Goal: Task Accomplishment & Management: Use online tool/utility

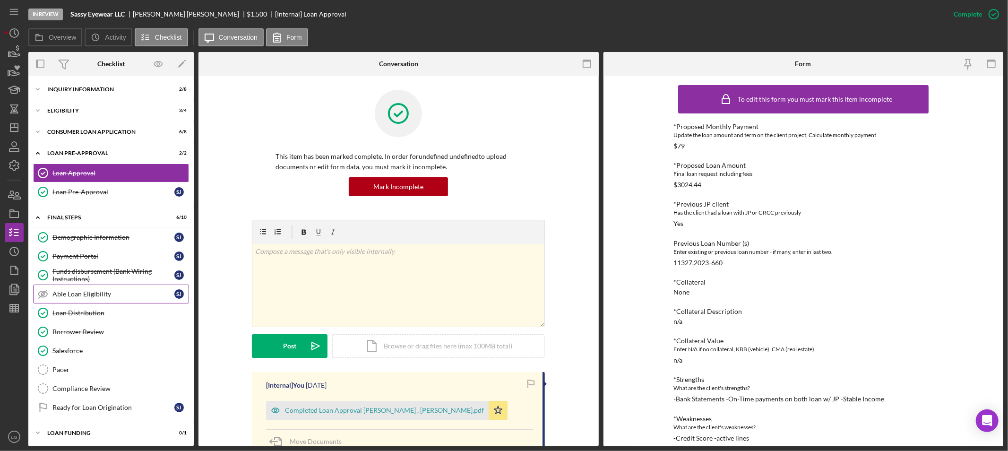
scroll to position [2, 0]
click at [86, 128] on div "Consumer Loan Application" at bounding box center [114, 131] width 135 height 6
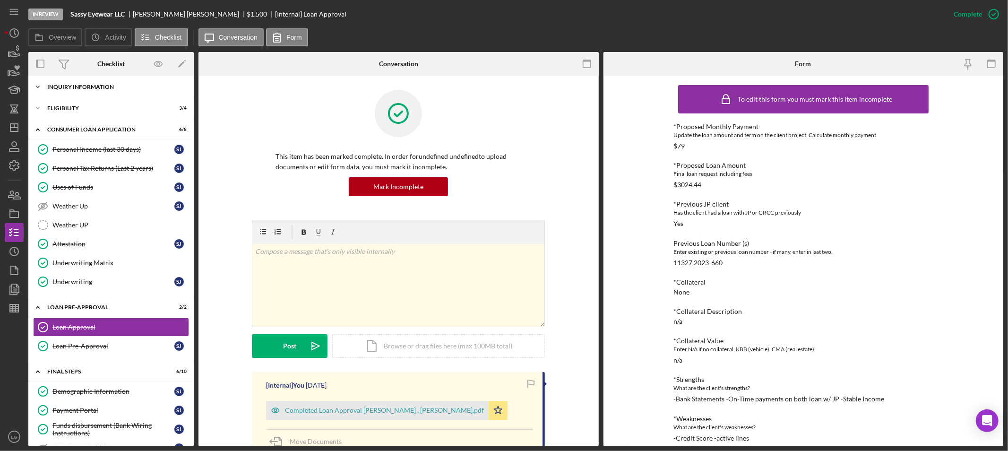
click at [103, 95] on div "Icon/Expander Inquiry Information 2 / 8" at bounding box center [110, 87] width 165 height 19
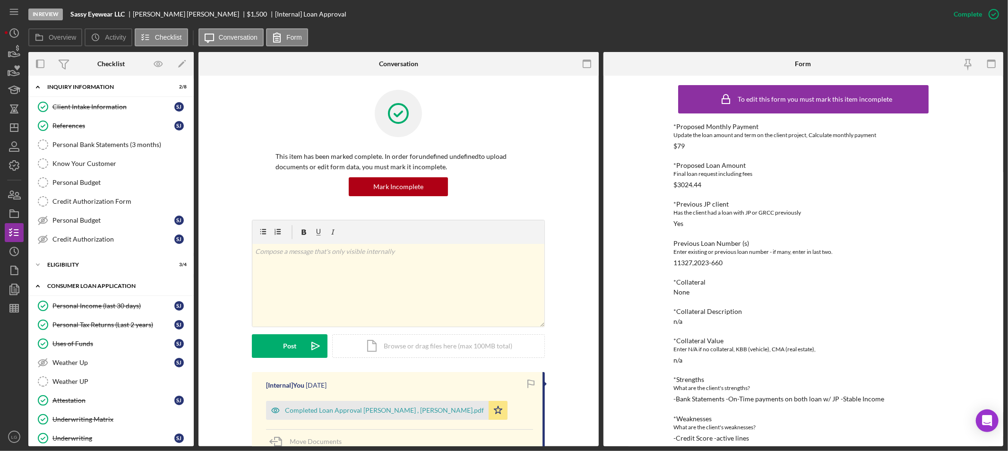
click at [92, 291] on div "Icon/Expander Consumer Loan Application 6 / 8" at bounding box center [110, 286] width 165 height 19
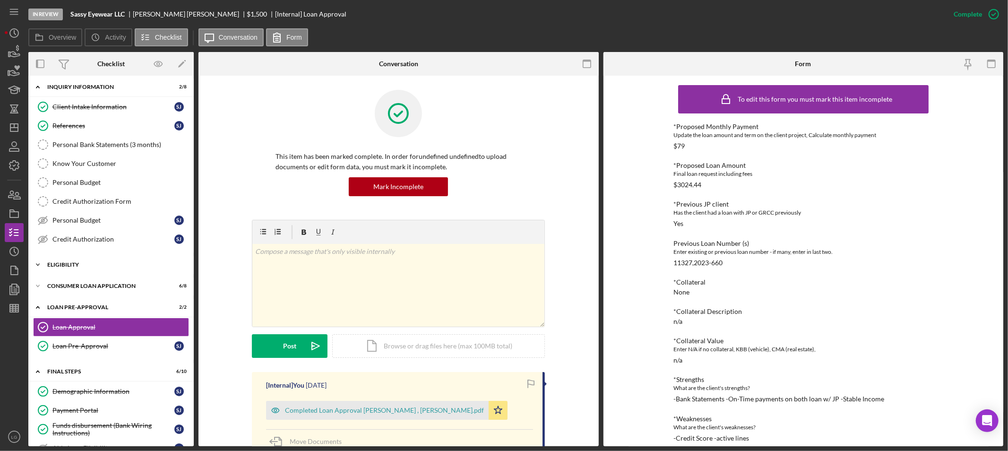
click at [96, 274] on div "Icon/Expander Eligibility 3 / 4" at bounding box center [110, 264] width 165 height 19
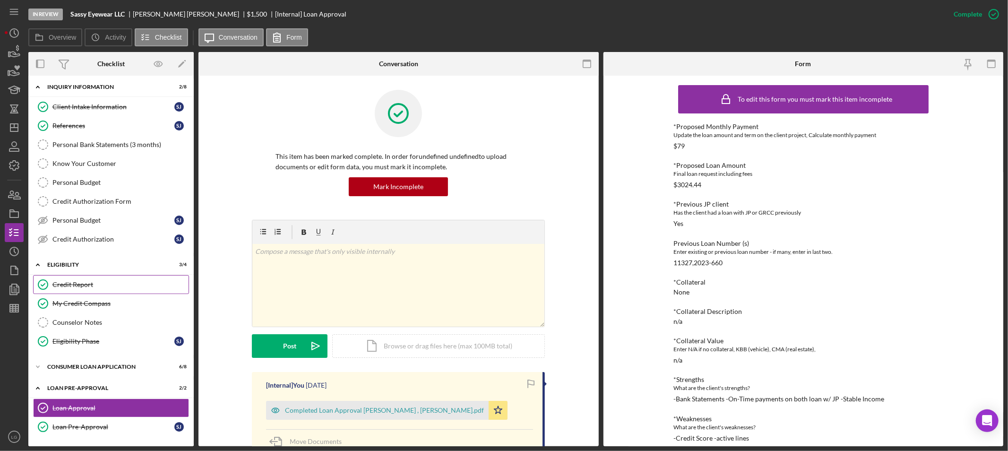
click at [96, 286] on div "Credit Report" at bounding box center [120, 285] width 136 height 8
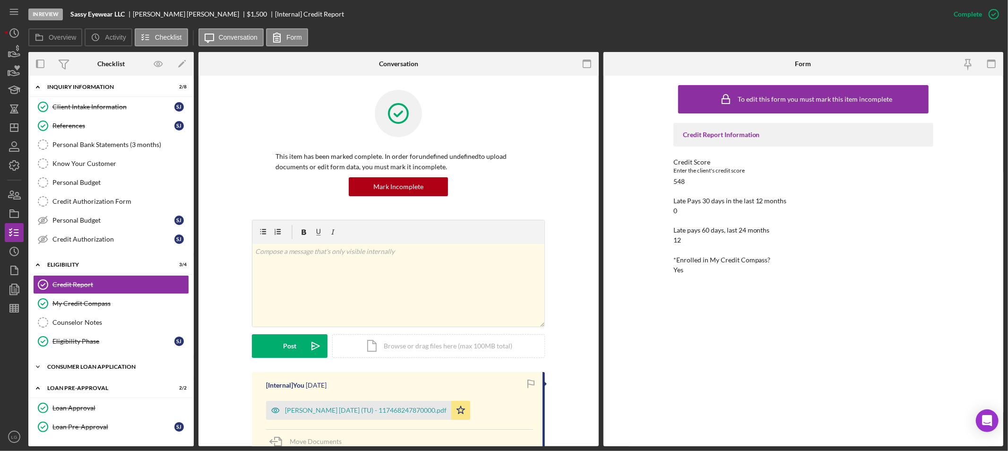
click at [111, 374] on div "Icon/Expander Consumer Loan Application 6 / 8" at bounding box center [110, 366] width 165 height 19
click at [108, 386] on div "Personal Income (last 30 days)" at bounding box center [113, 387] width 122 height 8
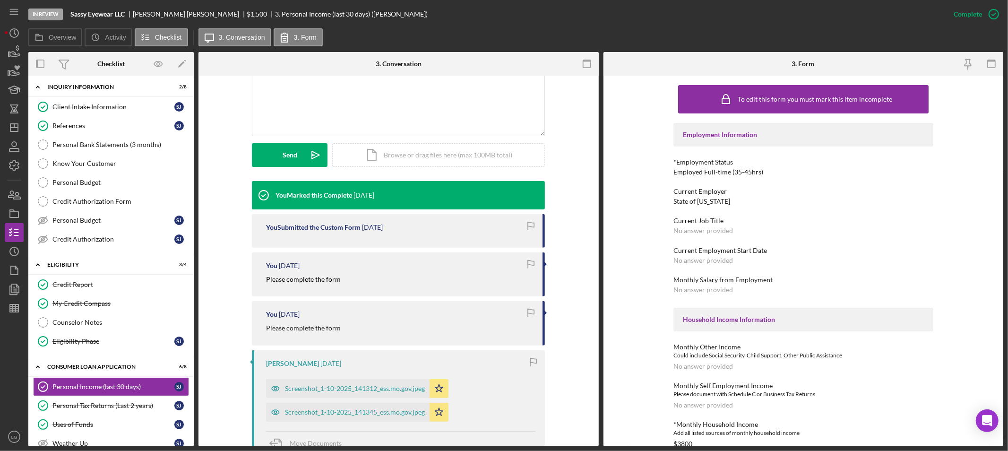
scroll to position [161, 0]
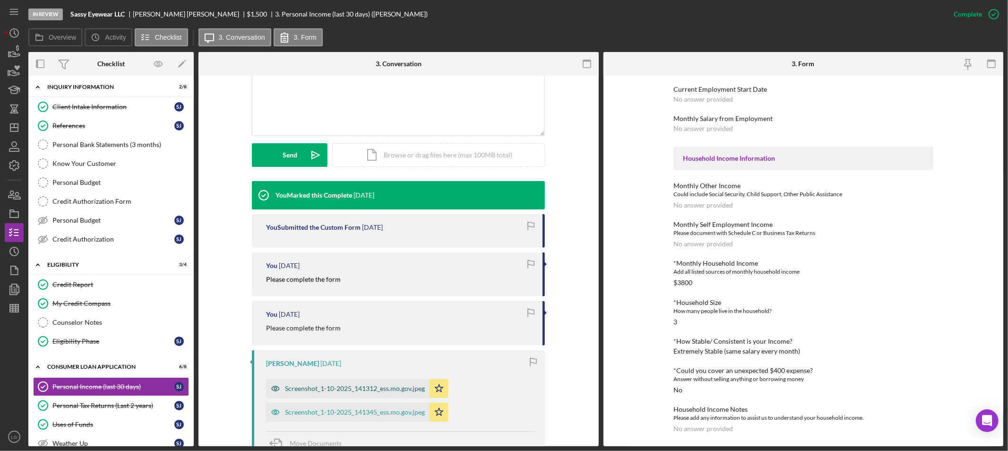
click at [376, 381] on div "Screenshot_1-10-2025_141312_ess.mo.gov.jpeg" at bounding box center [348, 388] width 164 height 19
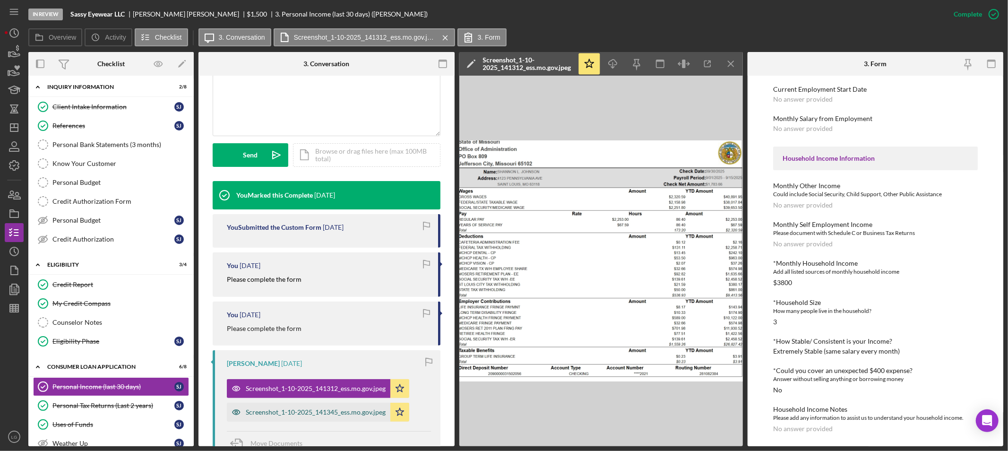
click at [348, 408] on div "Screenshot_1-10-2025_141345_ess.mo.gov.jpeg" at bounding box center [316, 412] width 140 height 8
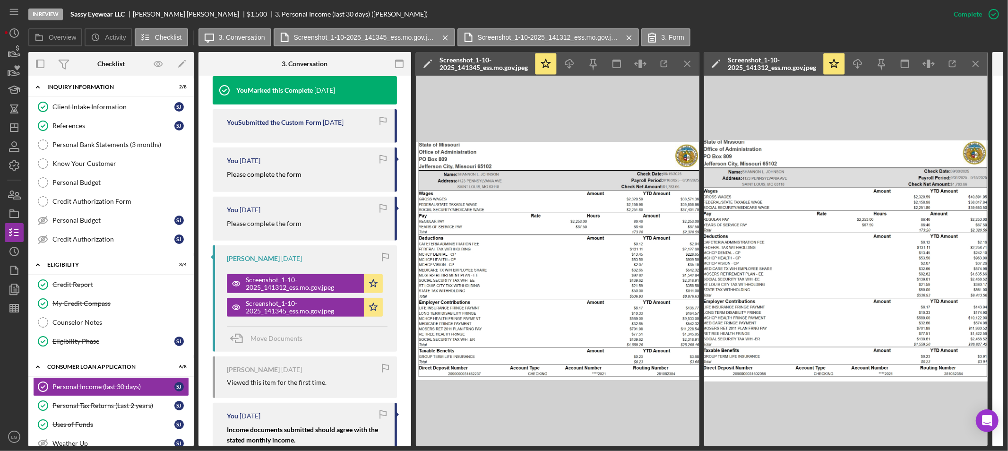
scroll to position [431, 0]
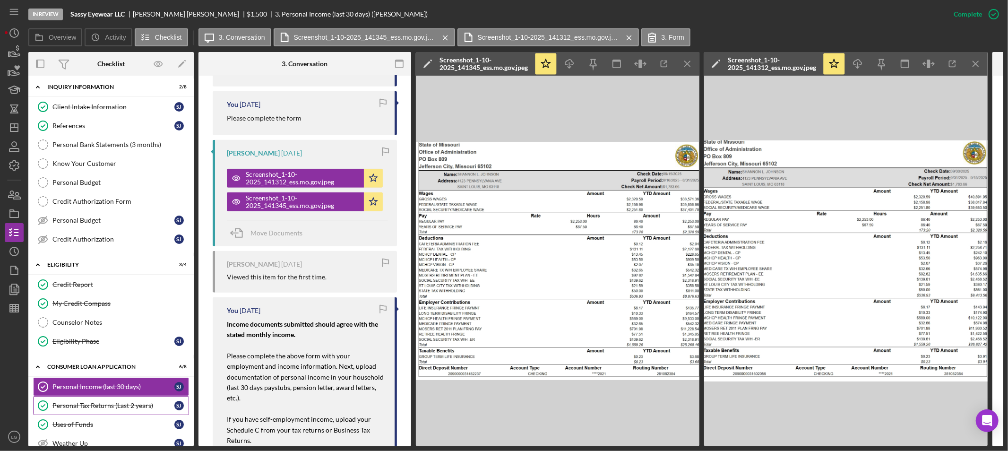
click at [92, 400] on link "Personal Tax Returns (Last 2 years) Personal Tax Returns (Last 2 years) [PERSON…" at bounding box center [111, 405] width 156 height 19
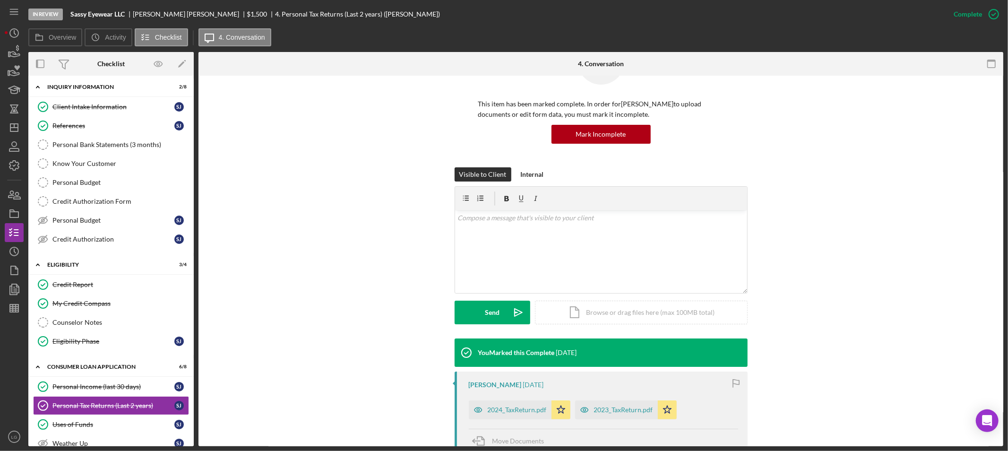
scroll to position [239, 0]
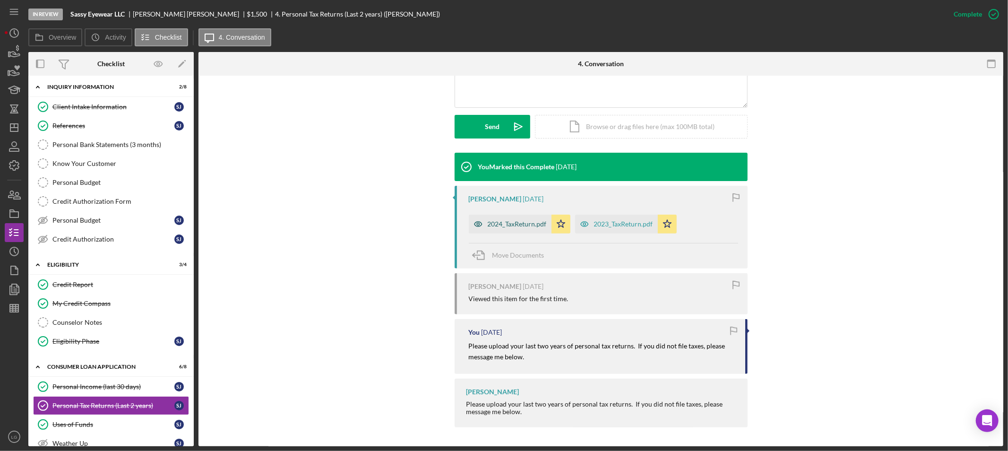
click at [518, 223] on div "2024_TaxReturn.pdf" at bounding box center [517, 224] width 59 height 8
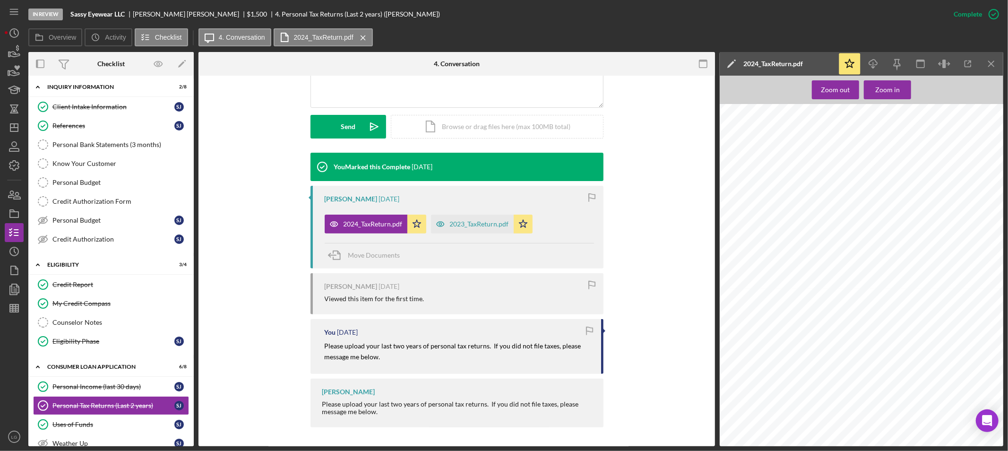
scroll to position [1523, 0]
click at [485, 226] on div "2023_TaxReturn.pdf" at bounding box center [479, 224] width 59 height 8
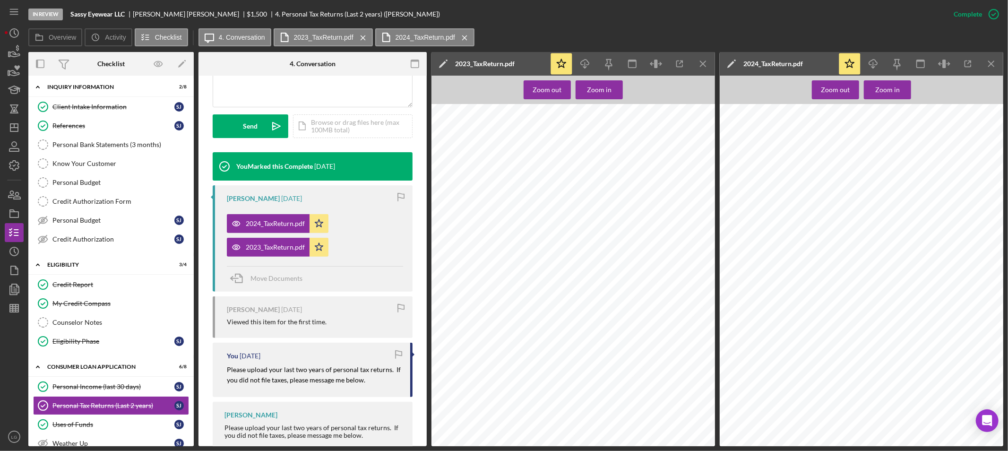
scroll to position [1733, 0]
click at [19, 127] on icon "Icon/Dashboard" at bounding box center [14, 128] width 24 height 24
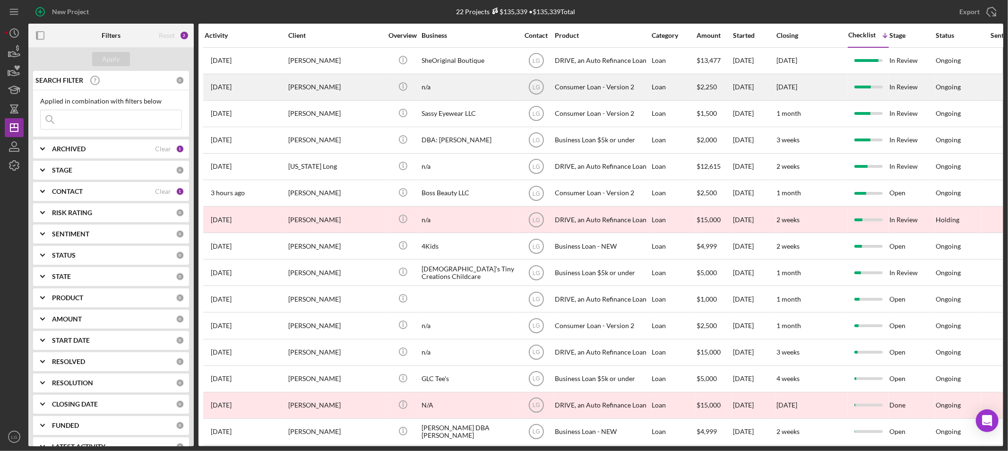
click at [348, 86] on div "[PERSON_NAME]" at bounding box center [335, 87] width 95 height 25
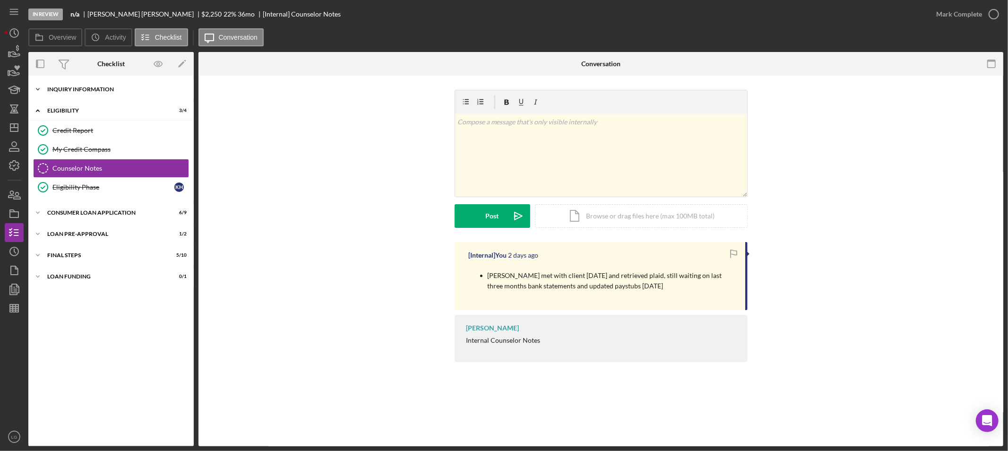
click at [107, 94] on div "Icon/Expander Inquiry Information 5 / 8" at bounding box center [110, 89] width 165 height 19
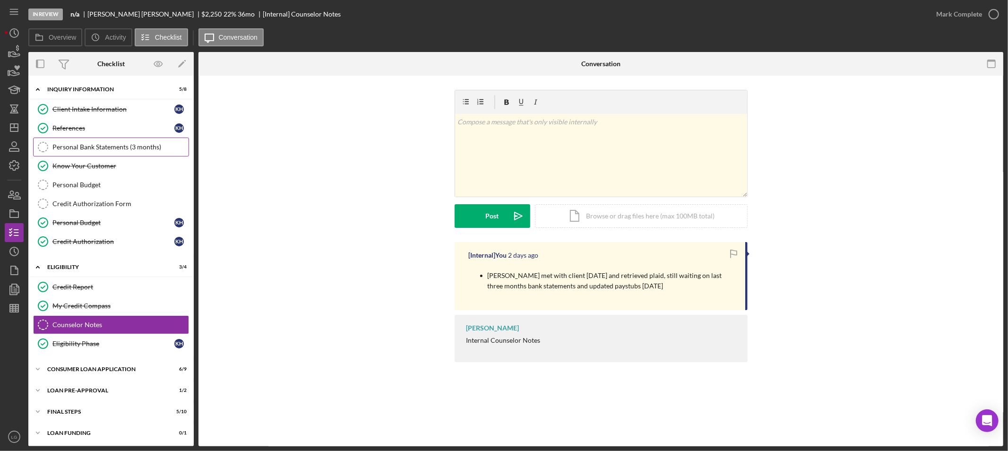
click at [83, 139] on link "Personal Bank Statements (3 months) Personal Bank Statements (3 months)" at bounding box center [111, 147] width 156 height 19
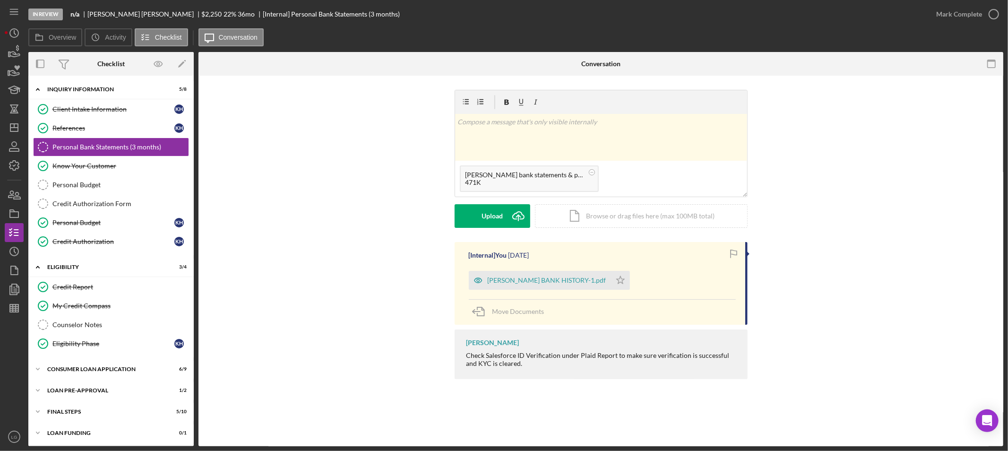
click at [477, 228] on div "Upload Icon/Upload Icon/Document Browse or drag files here (max 100MB total) Ta…" at bounding box center [601, 216] width 293 height 24
click at [484, 217] on div "Upload" at bounding box center [492, 216] width 21 height 24
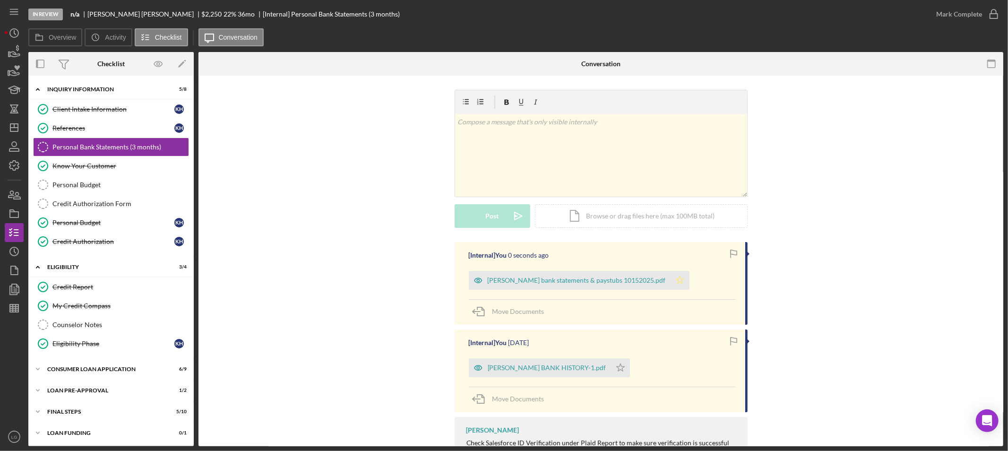
click at [680, 280] on icon "Icon/Star" at bounding box center [680, 280] width 19 height 19
click at [637, 282] on div "[PERSON_NAME] bank statements & paystubs 10152025.pdf" at bounding box center [577, 281] width 178 height 8
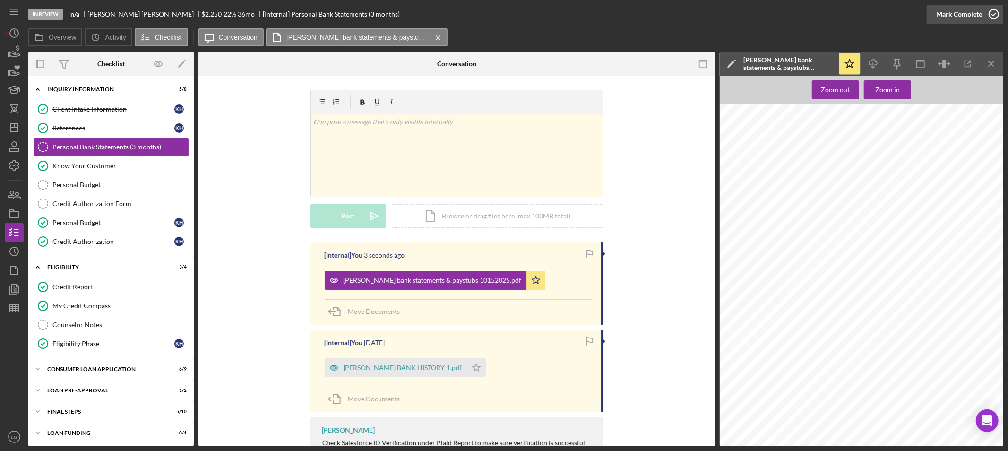
click at [961, 13] on div "Mark Complete" at bounding box center [960, 14] width 46 height 19
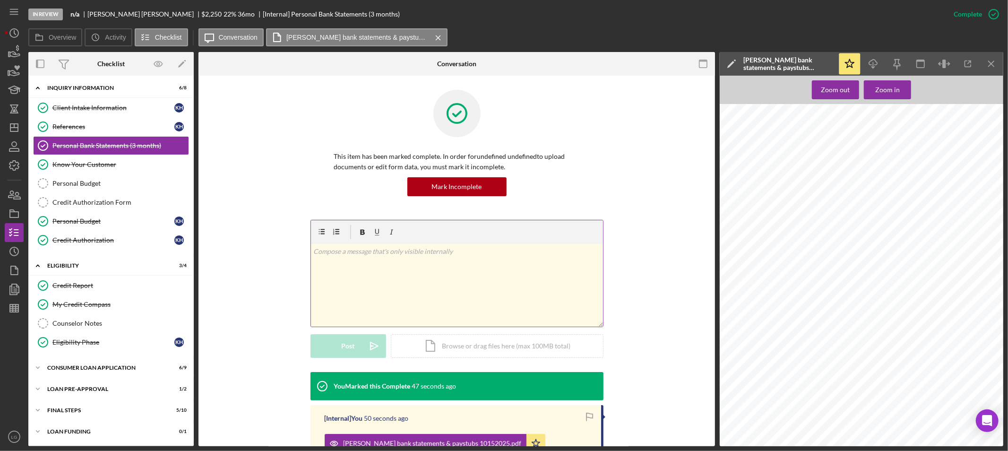
scroll to position [157, 0]
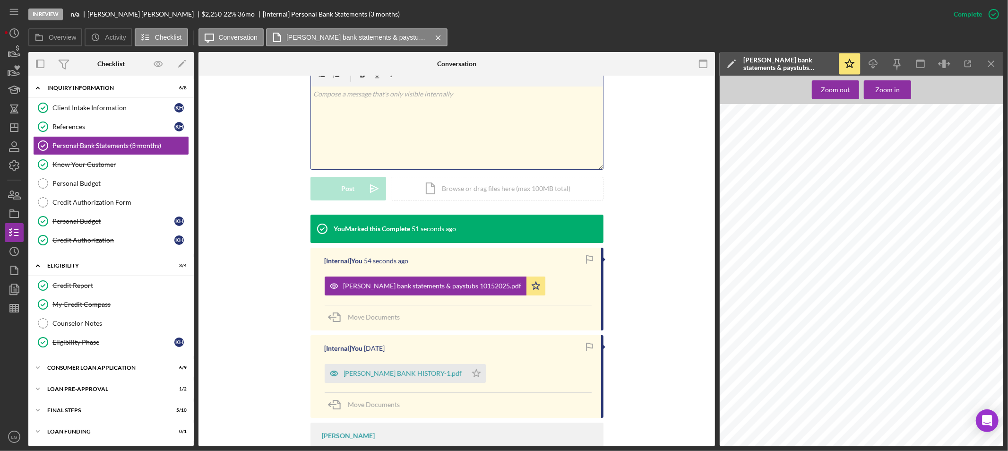
click at [432, 118] on div "v Color teal Color pink Remove color Add row above Add row below Add column bef…" at bounding box center [457, 128] width 292 height 83
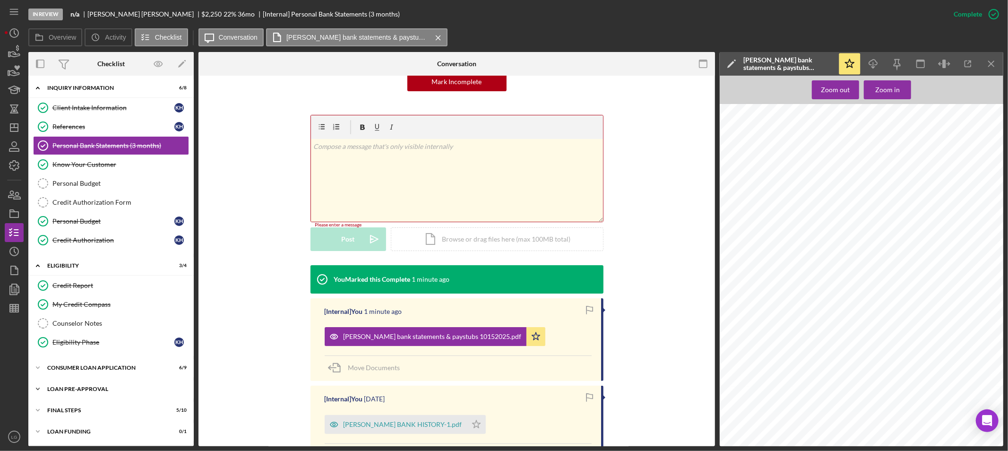
click at [112, 382] on div "Icon/Expander Loan Pre-Approval 1 / 2" at bounding box center [110, 389] width 165 height 19
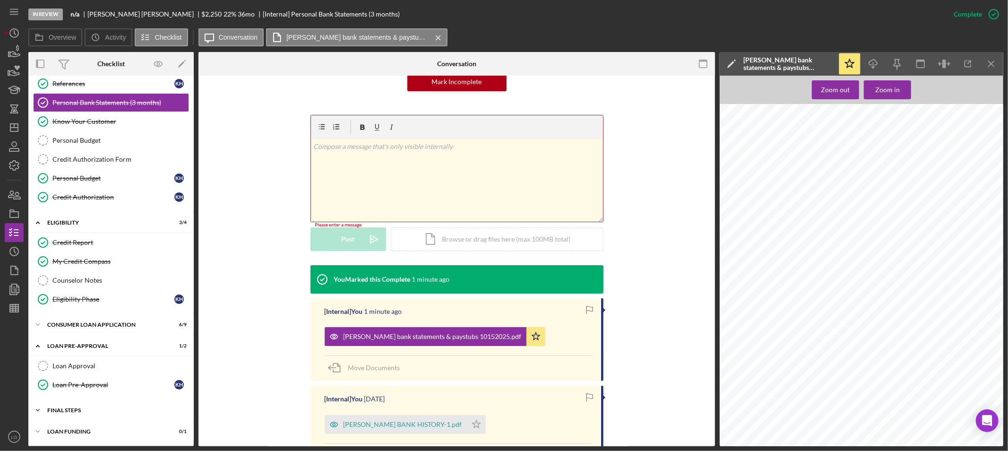
click at [103, 410] on div "FINAL STEPS" at bounding box center [114, 411] width 135 height 6
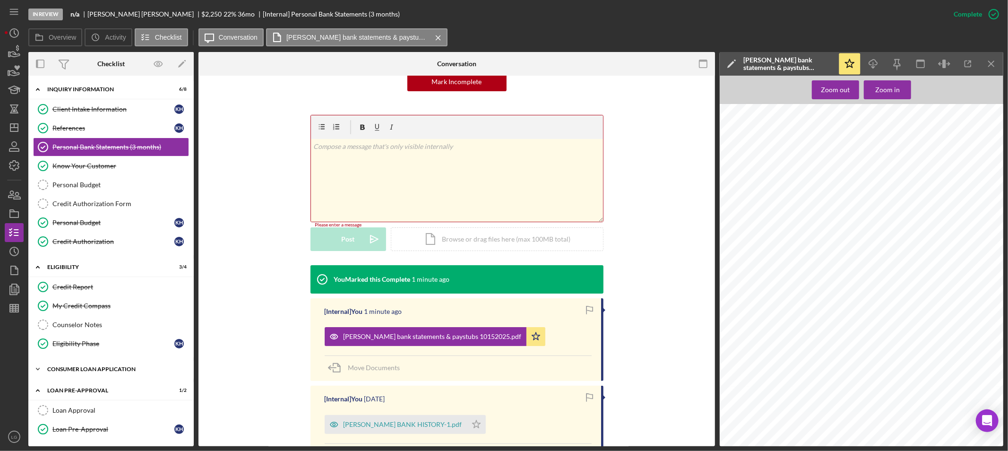
click at [152, 372] on div "Consumer Loan Application" at bounding box center [114, 369] width 135 height 6
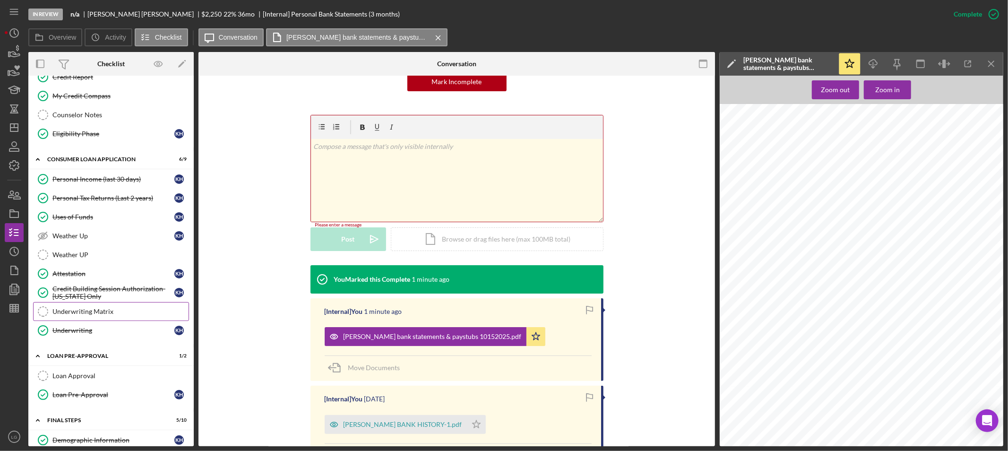
click at [101, 318] on link "Underwriting Matrix Underwriting Matrix" at bounding box center [111, 311] width 156 height 19
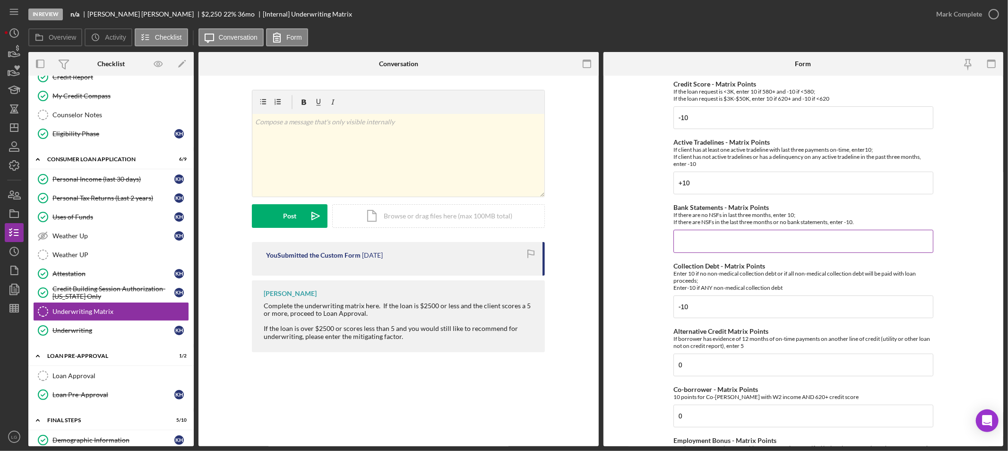
click at [708, 240] on input "Bank Statements - Matrix Points" at bounding box center [804, 241] width 260 height 23
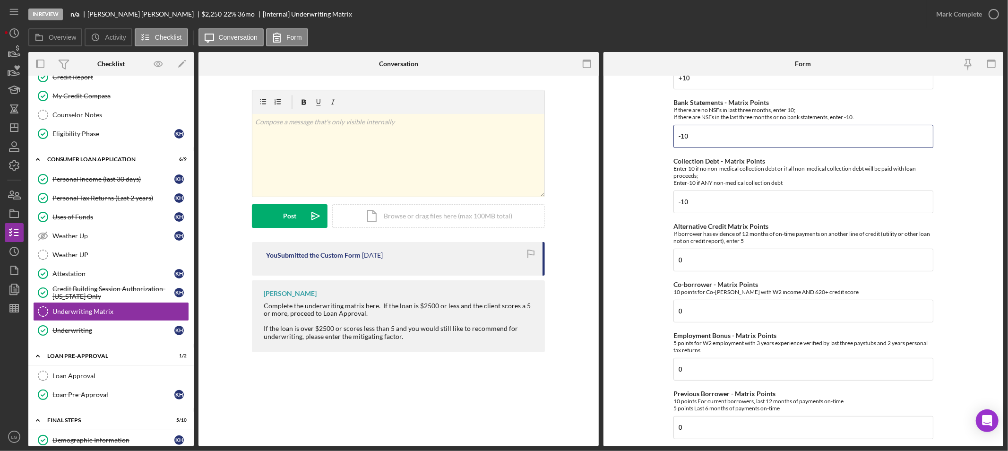
scroll to position [262, 0]
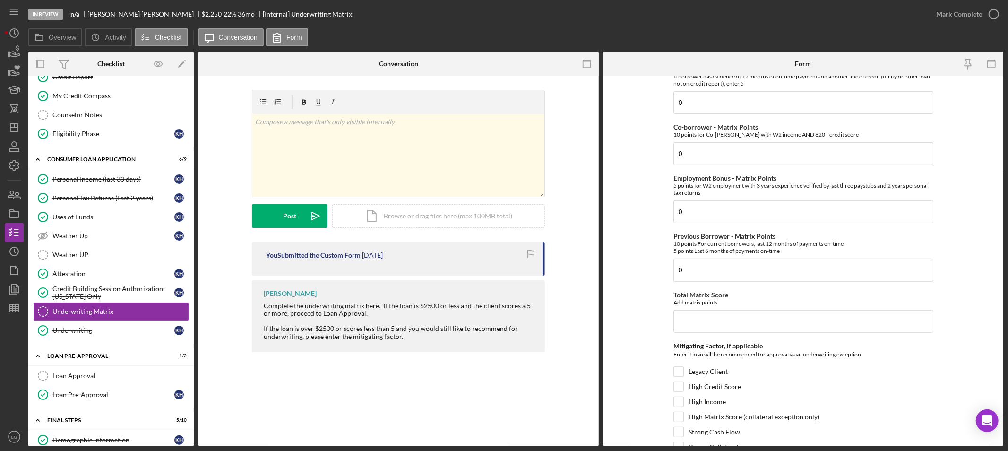
type input "-10"
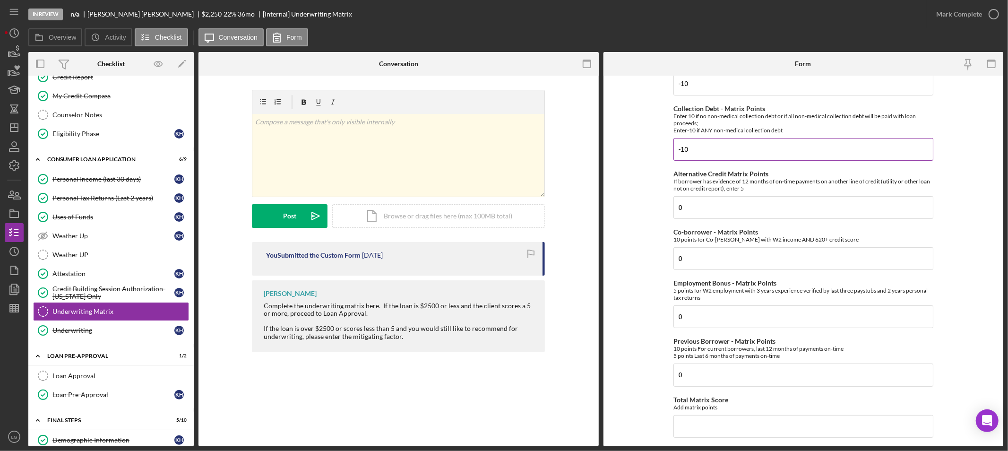
scroll to position [0, 0]
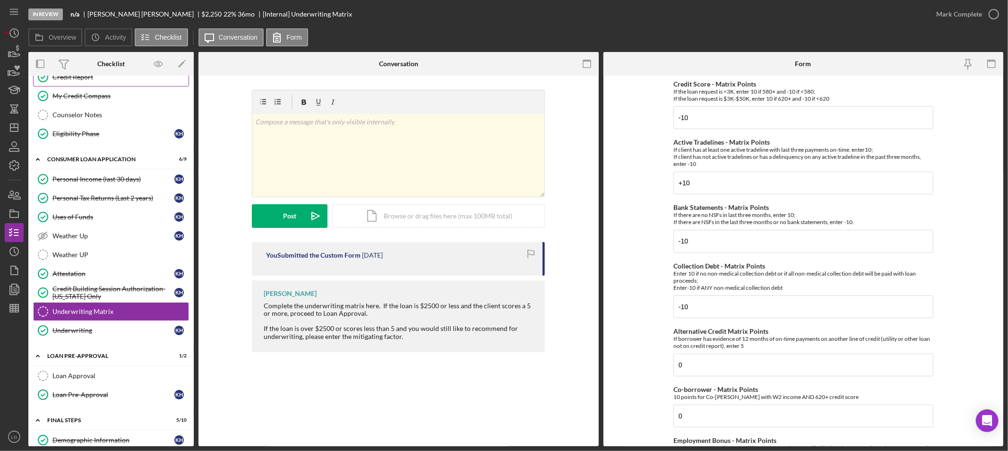
click at [78, 79] on div "Credit Report" at bounding box center [120, 77] width 136 height 8
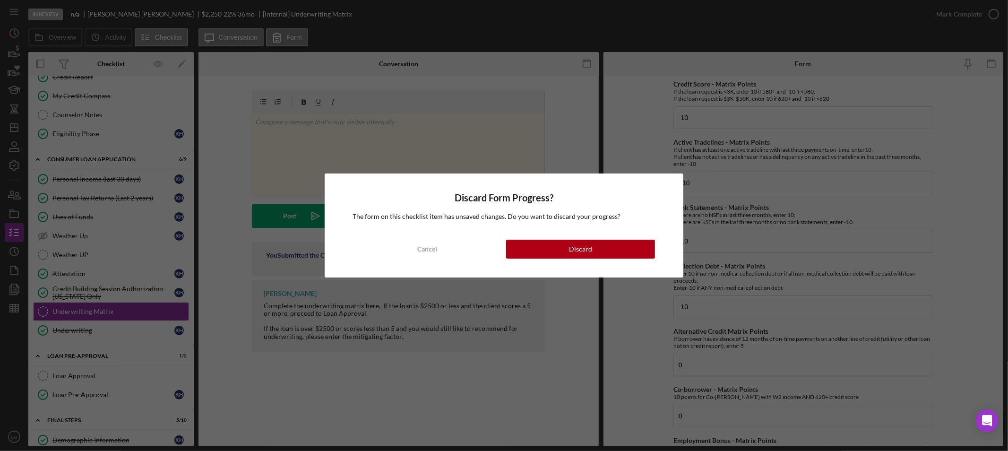
click at [587, 238] on div "Discard Form Progress? The form on this checklist item has unsaved changes. Do …" at bounding box center [504, 226] width 359 height 104
click at [452, 252] on button "Cancel" at bounding box center [427, 249] width 149 height 19
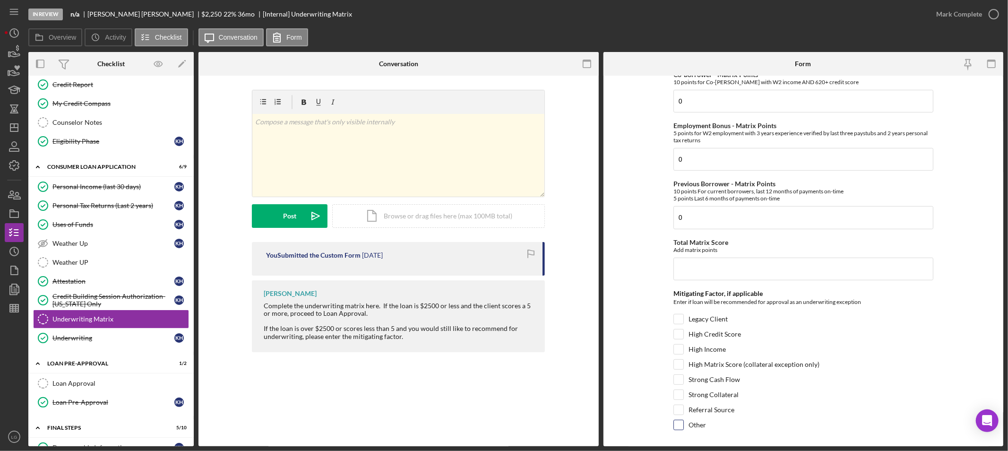
scroll to position [339, 0]
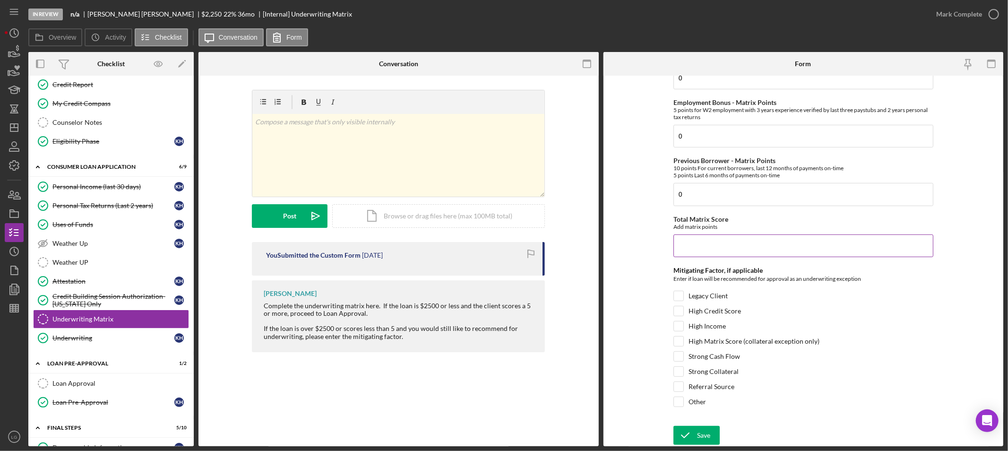
click at [696, 249] on input "Total Matrix Score" at bounding box center [804, 246] width 260 height 23
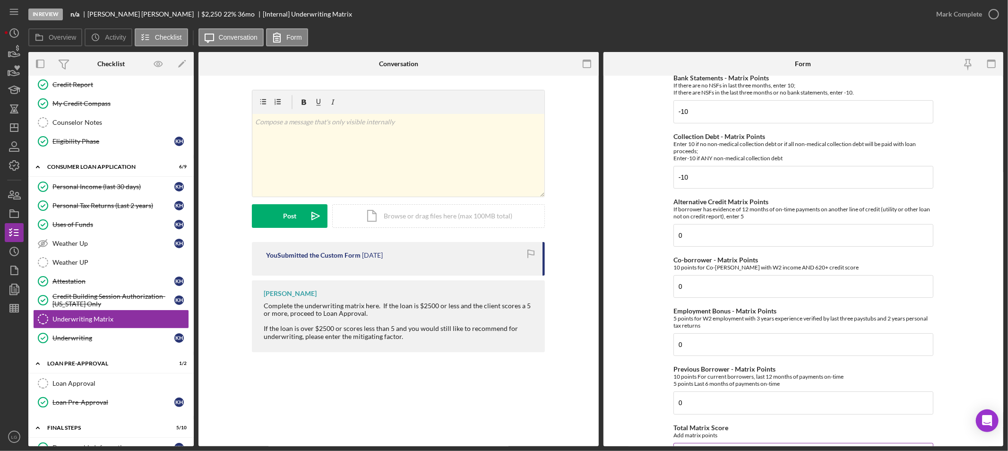
scroll to position [25, 0]
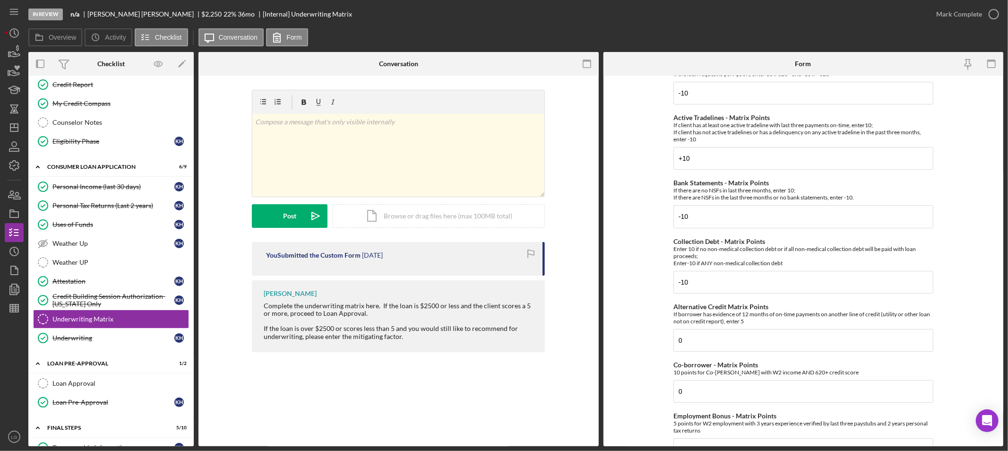
type input "-20"
